Goal: Navigation & Orientation: Find specific page/section

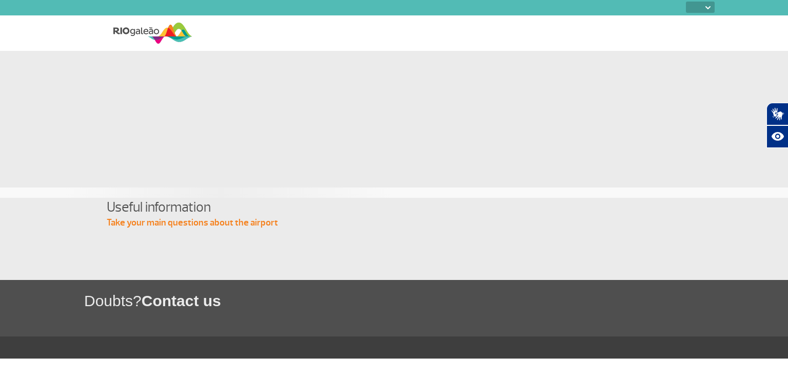
select select
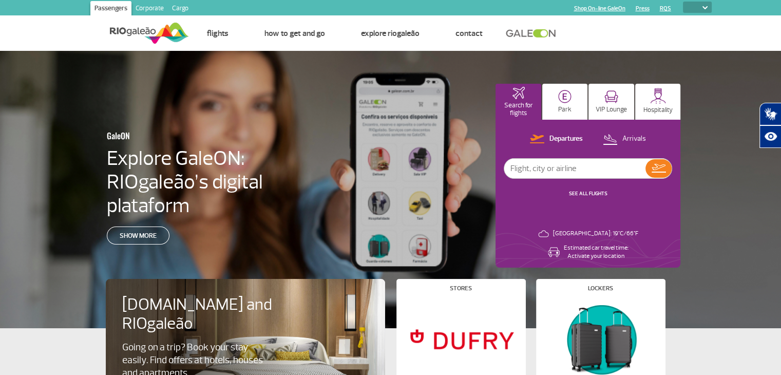
click at [592, 192] on link "SEE ALL FLIGHTS" at bounding box center [588, 193] width 38 height 7
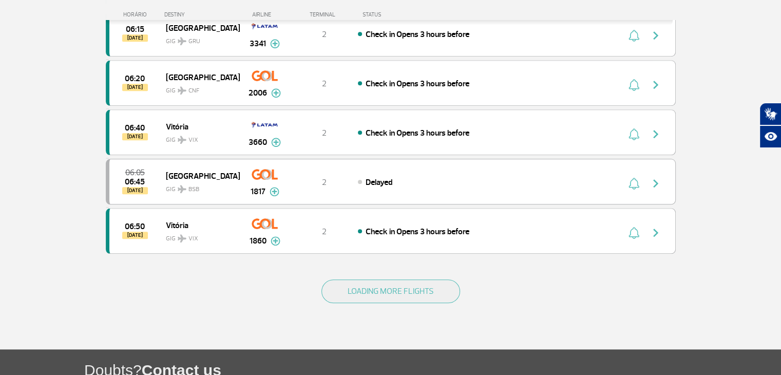
scroll to position [926, 0]
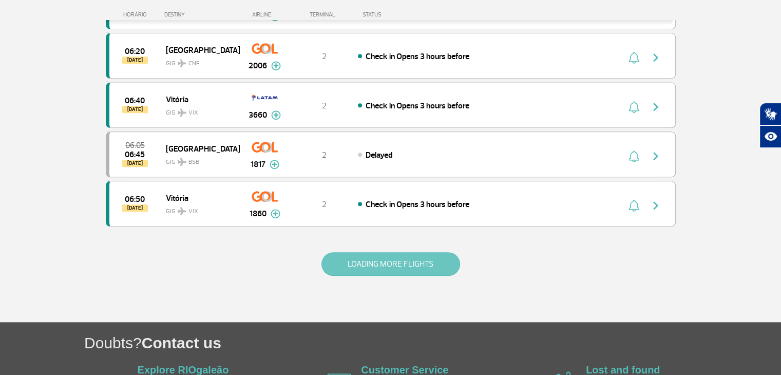
click at [426, 252] on button "LOADING MORE FLIGHTS" at bounding box center [390, 264] width 139 height 24
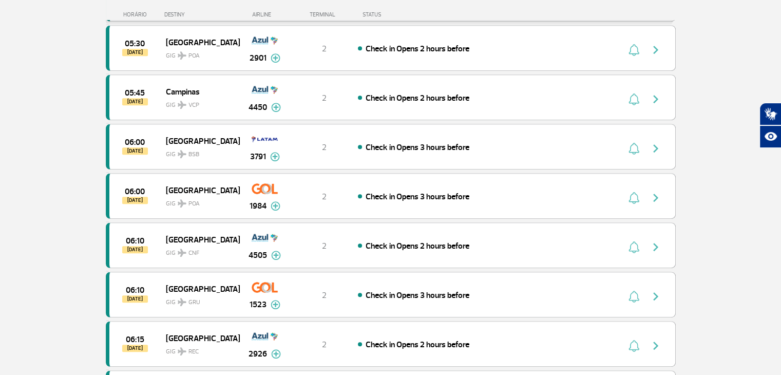
scroll to position [0, 0]
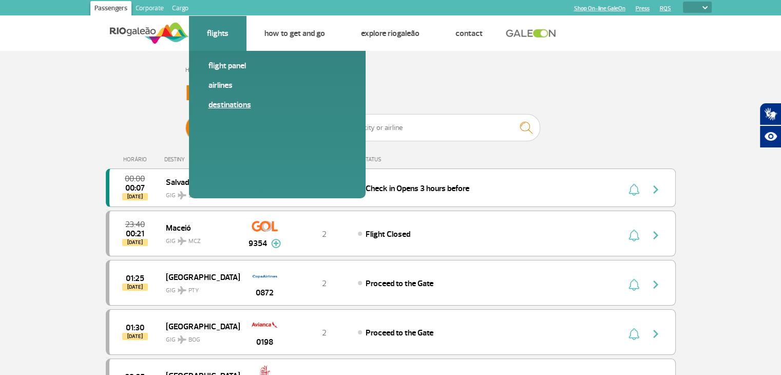
click at [232, 106] on link "Destinations" at bounding box center [277, 104] width 138 height 11
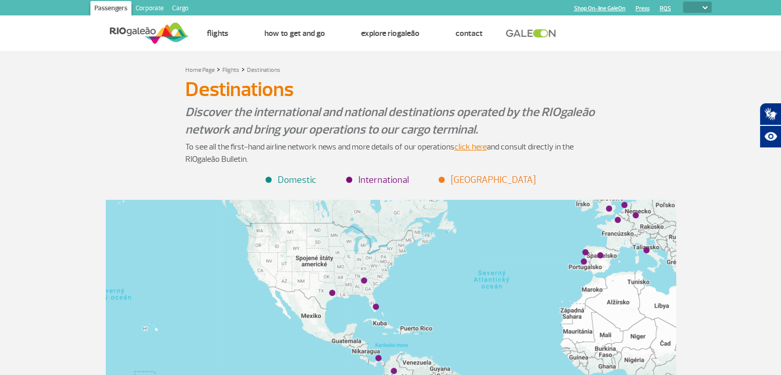
drag, startPoint x: 266, startPoint y: 352, endPoint x: 438, endPoint y: 296, distance: 181.1
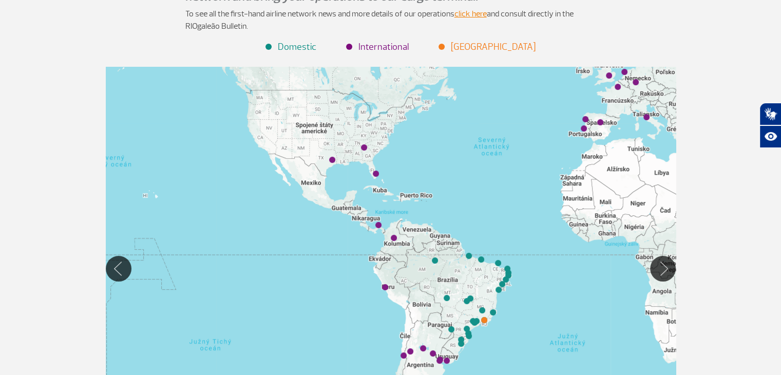
scroll to position [134, 0]
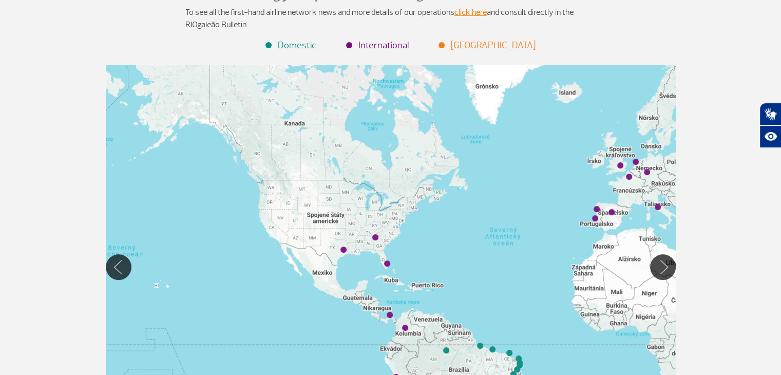
drag, startPoint x: 519, startPoint y: 119, endPoint x: 534, endPoint y: 184, distance: 66.7
click at [534, 184] on div at bounding box center [391, 266] width 570 height 403
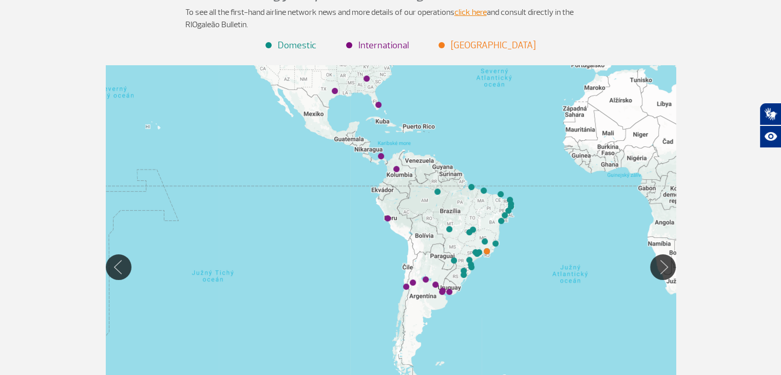
drag, startPoint x: 469, startPoint y: 204, endPoint x: 447, endPoint y: 75, distance: 130.1
click at [447, 75] on div at bounding box center [391, 266] width 570 height 403
